Goal: Task Accomplishment & Management: Use online tool/utility

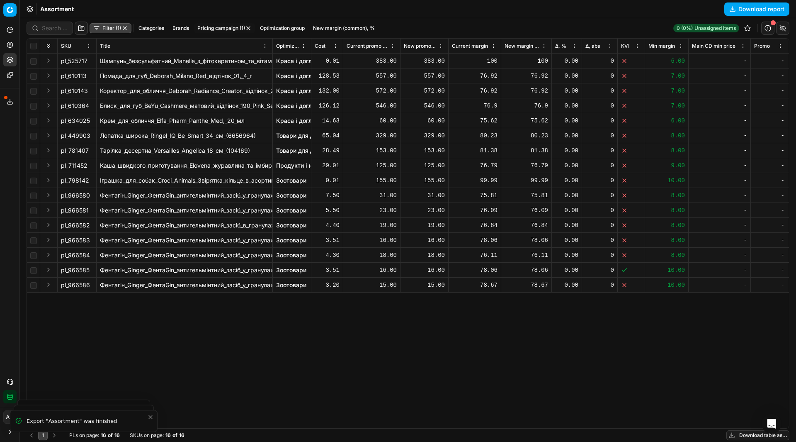
click at [127, 30] on button "button" at bounding box center [125, 28] width 7 height 7
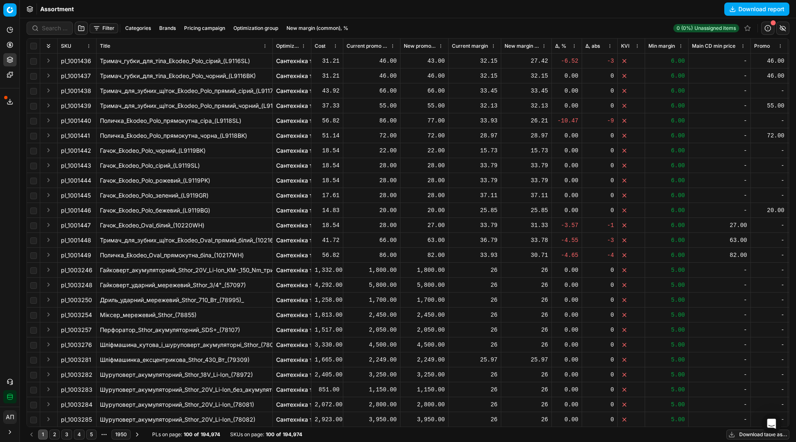
click at [739, 10] on button "Download report" at bounding box center [757, 8] width 65 height 13
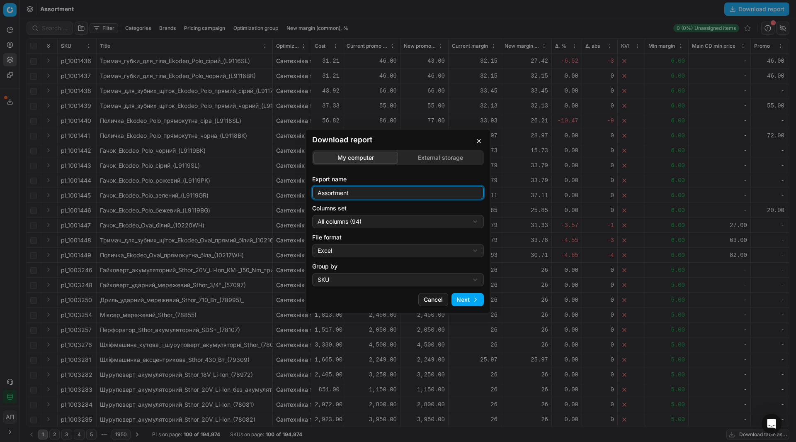
click at [374, 197] on input "Assortment" at bounding box center [398, 192] width 164 height 12
type input "Assortment 29 09 2025 - 1"
click at [477, 304] on button "Next" at bounding box center [468, 299] width 32 height 13
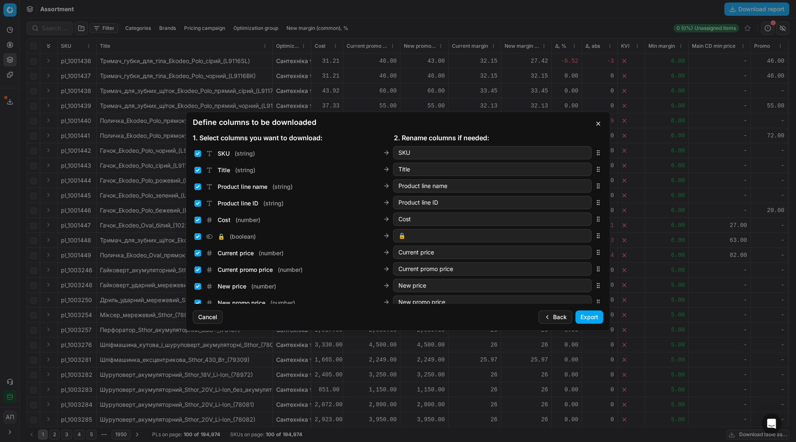
click at [587, 318] on button "Export" at bounding box center [590, 316] width 28 height 13
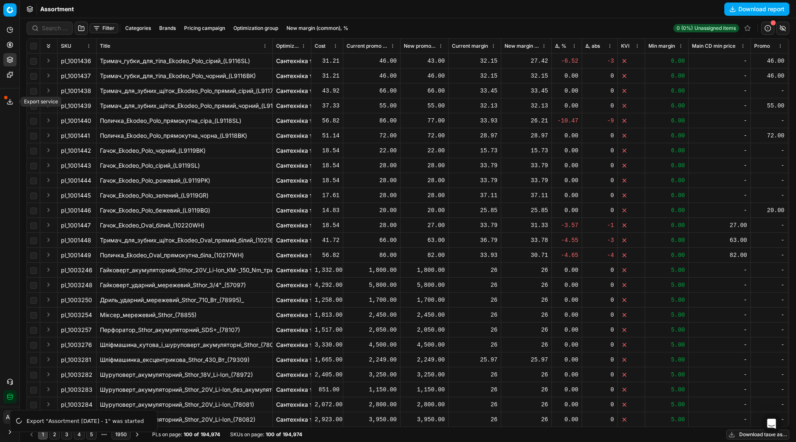
click at [10, 98] on icon at bounding box center [10, 101] width 7 height 7
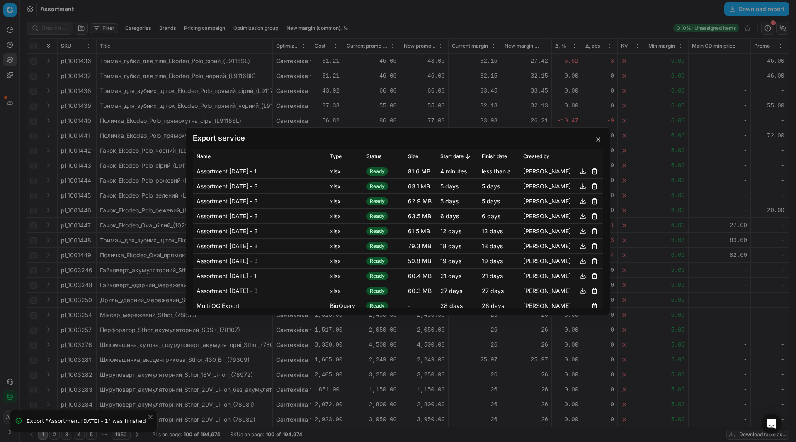
click at [577, 177] on td "[PERSON_NAME]" at bounding box center [561, 171] width 83 height 15
click at [578, 175] on button "button" at bounding box center [583, 171] width 10 height 10
click at [597, 140] on button "button" at bounding box center [599, 139] width 10 height 10
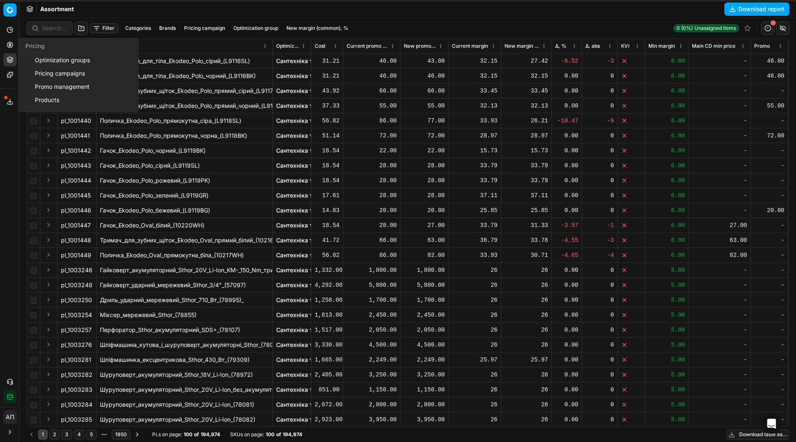
click at [50, 71] on link "Pricing campaigns" at bounding box center [80, 74] width 97 height 12
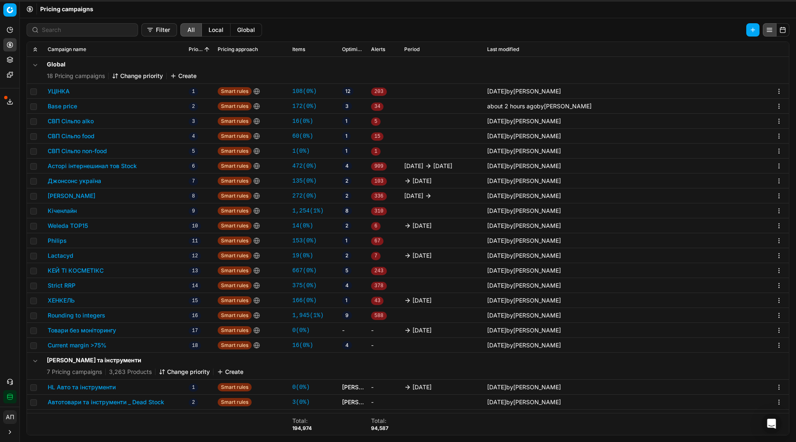
click at [306, 344] on link "16 ( 0% )" at bounding box center [302, 345] width 21 height 8
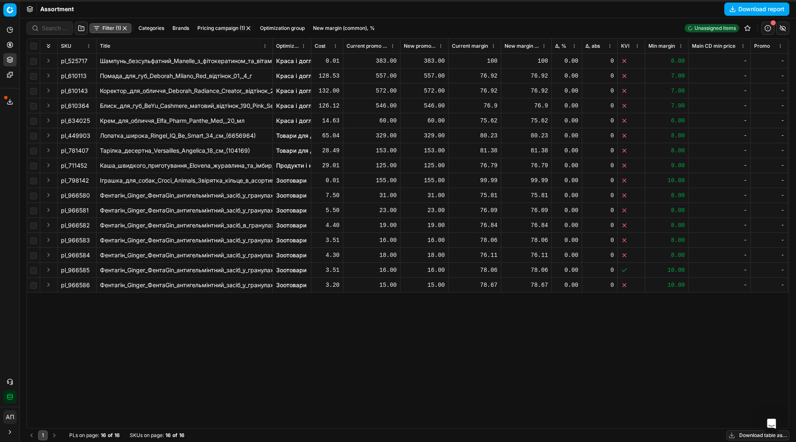
click at [250, 29] on button "button" at bounding box center [248, 28] width 7 height 7
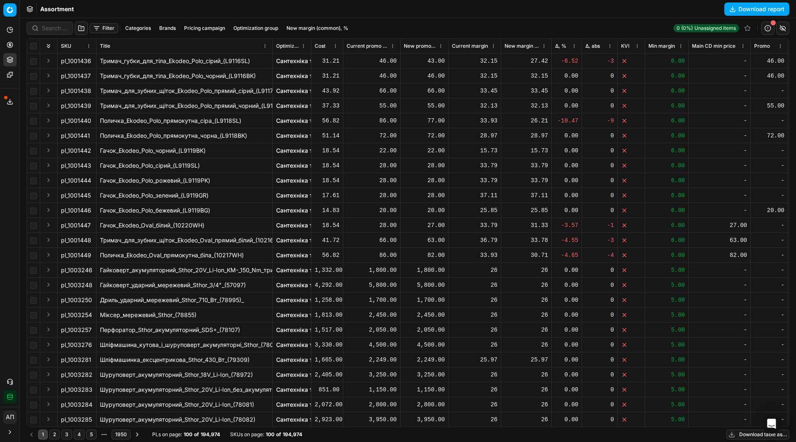
click at [105, 29] on button "Filter" at bounding box center [104, 28] width 29 height 10
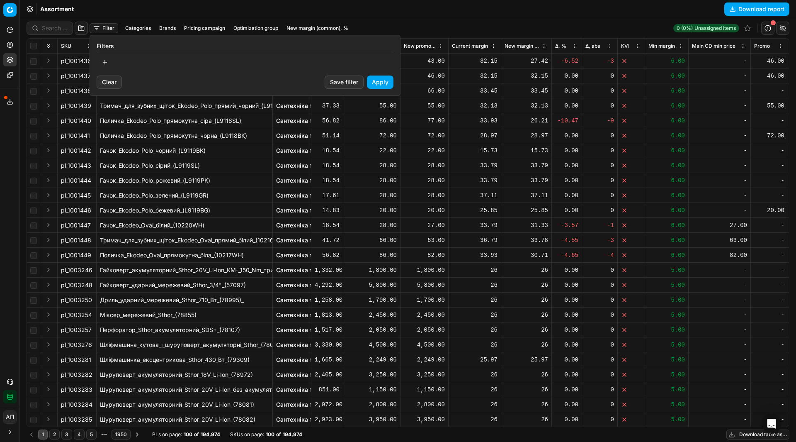
click at [79, 31] on html "Pricing platform Analytics Pricing Product portfolio Templates Export service 1…" at bounding box center [398, 221] width 796 height 442
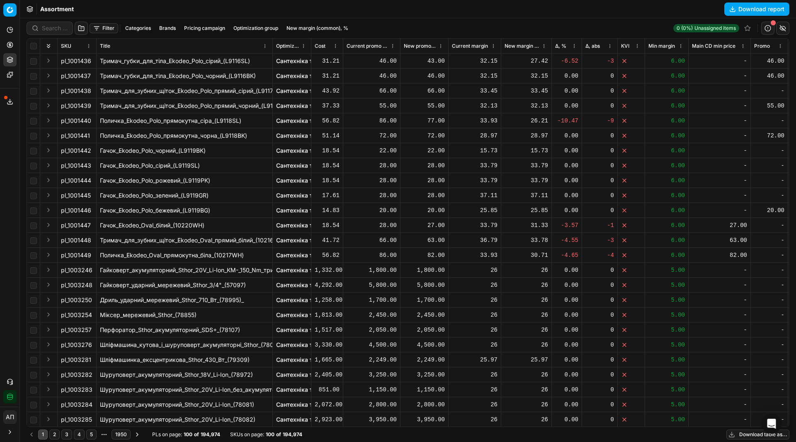
click at [79, 31] on button "button" at bounding box center [81, 28] width 13 height 13
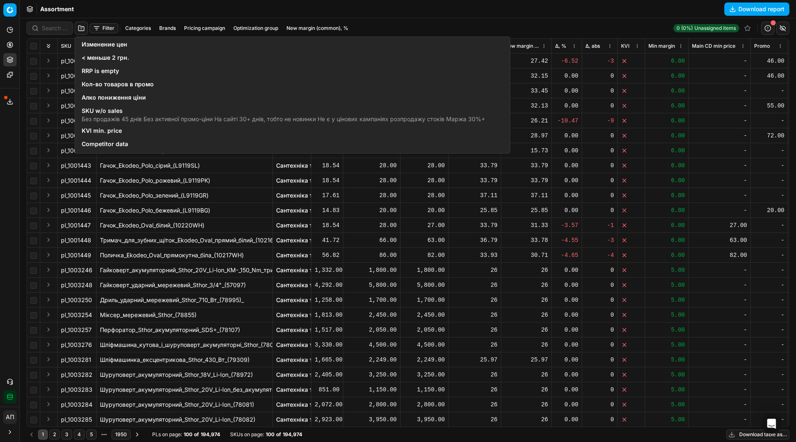
click at [120, 142] on span "Competitor data" at bounding box center [105, 144] width 46 height 8
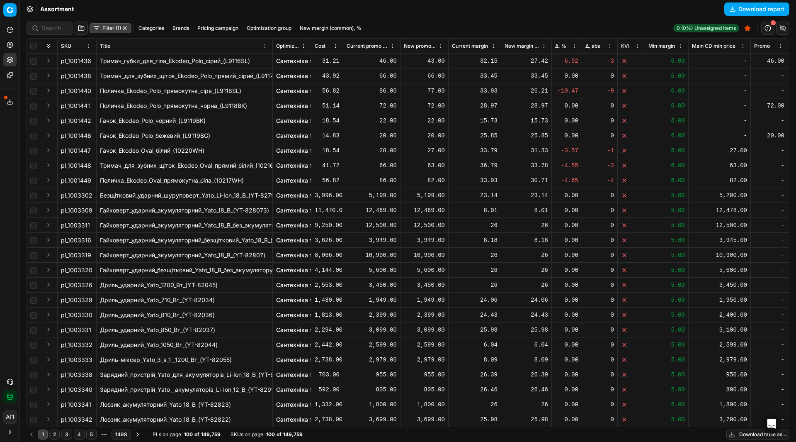
click at [2, 202] on div "Analytics Pricing Product portfolio Templates Export service 16 Contact support…" at bounding box center [9, 213] width 19 height 387
